Goal: Transaction & Acquisition: Purchase product/service

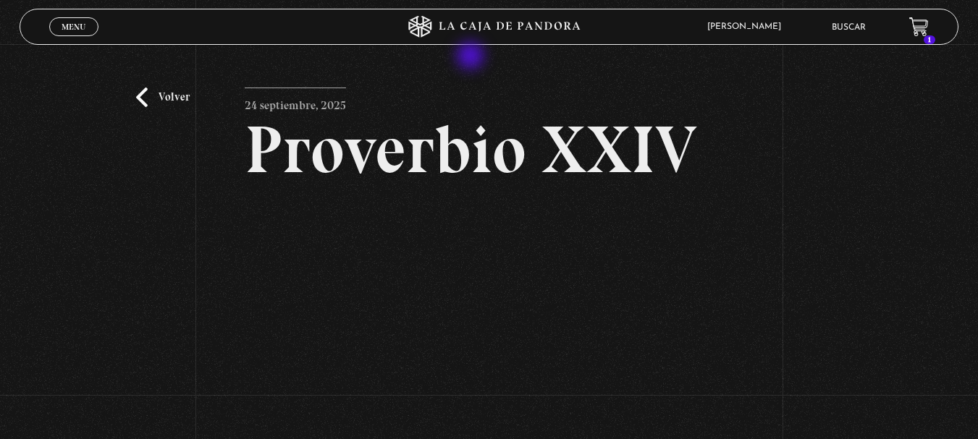
scroll to position [148, 0]
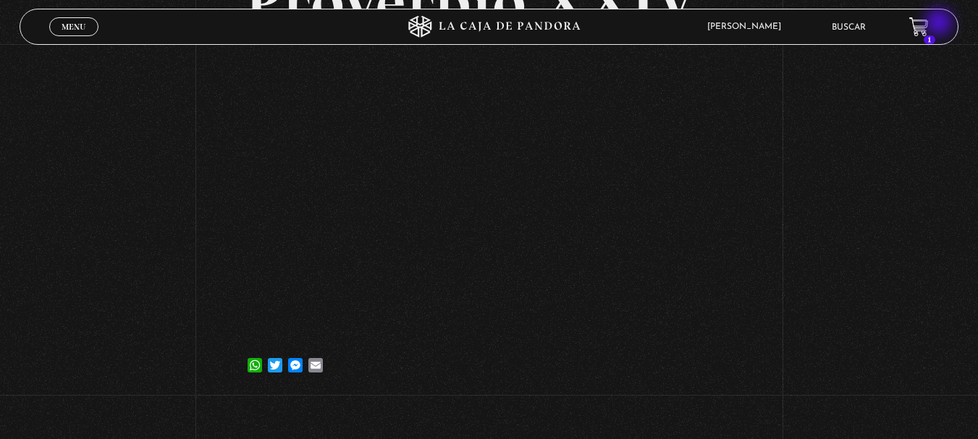
click at [940, 24] on header "Menu Cerrar [PERSON_NAME] En vivos Pandora Centinelas Mi cuenta Salir [GEOGRAPH…" at bounding box center [489, 27] width 939 height 36
click at [927, 30] on icon at bounding box center [918, 25] width 18 height 17
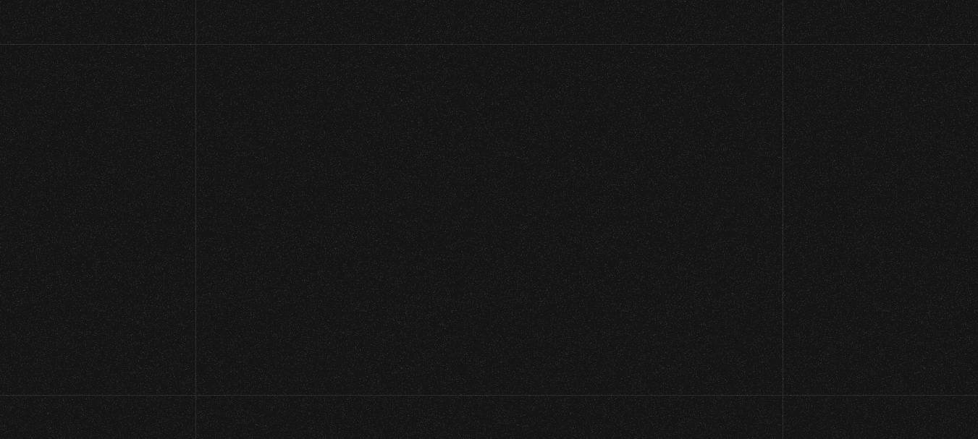
scroll to position [154, 0]
